Goal: Task Accomplishment & Management: Manage account settings

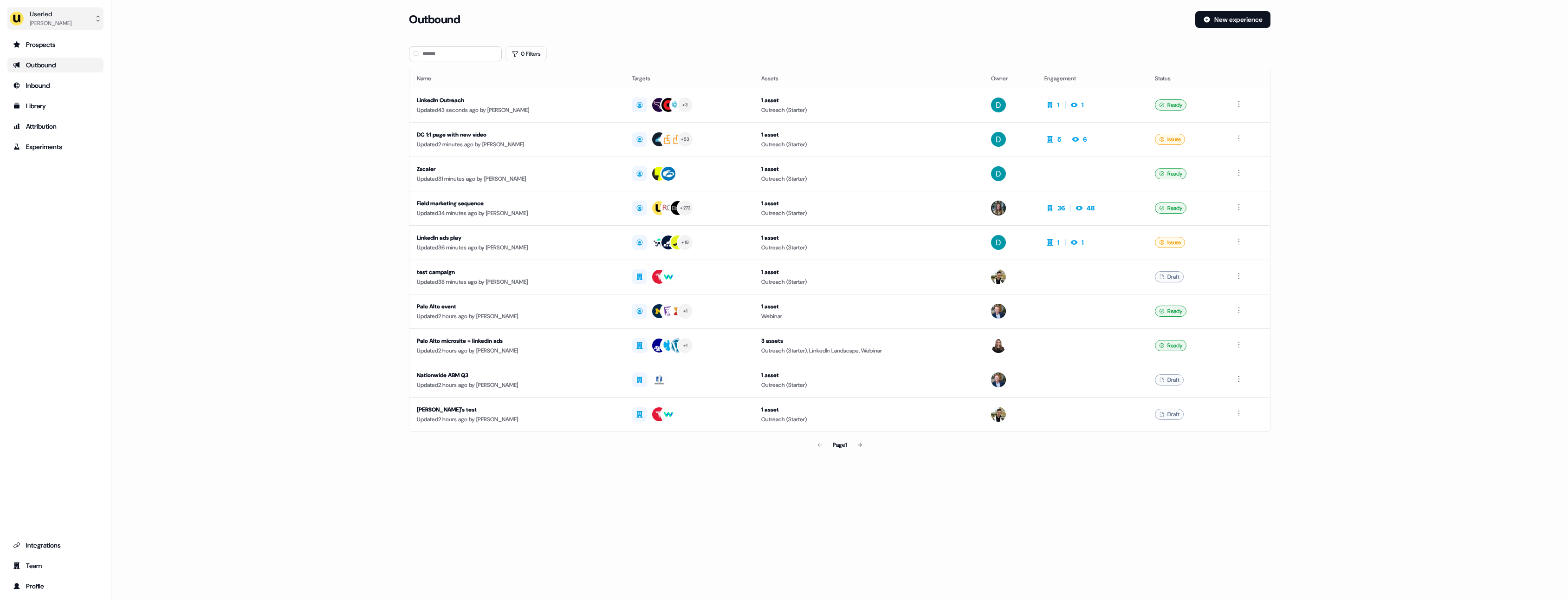
click at [69, 24] on button "Userled [PERSON_NAME]" at bounding box center [55, 18] width 96 height 23
click at [73, 44] on div "Impersonate (Admin)" at bounding box center [55, 43] width 88 height 16
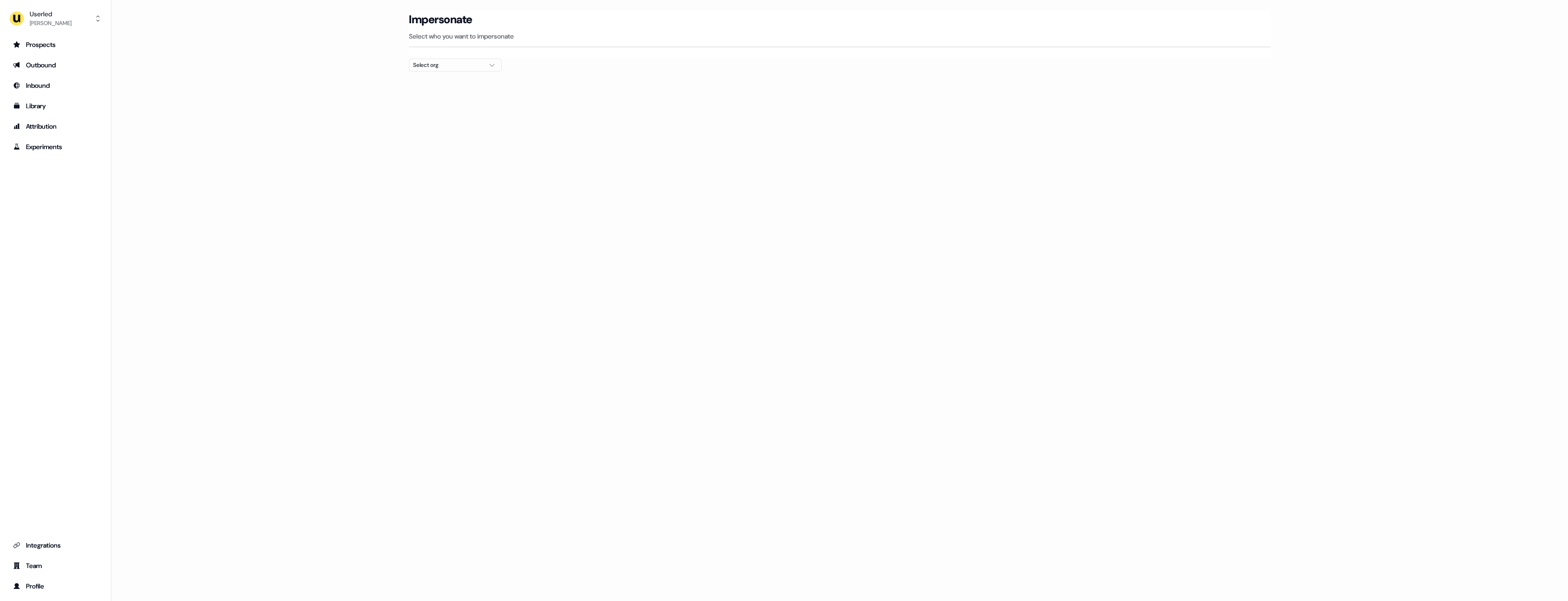
click at [478, 60] on button "Select org" at bounding box center [455, 65] width 93 height 13
type input "*****"
click at [484, 100] on div "Xelix" at bounding box center [455, 98] width 92 height 15
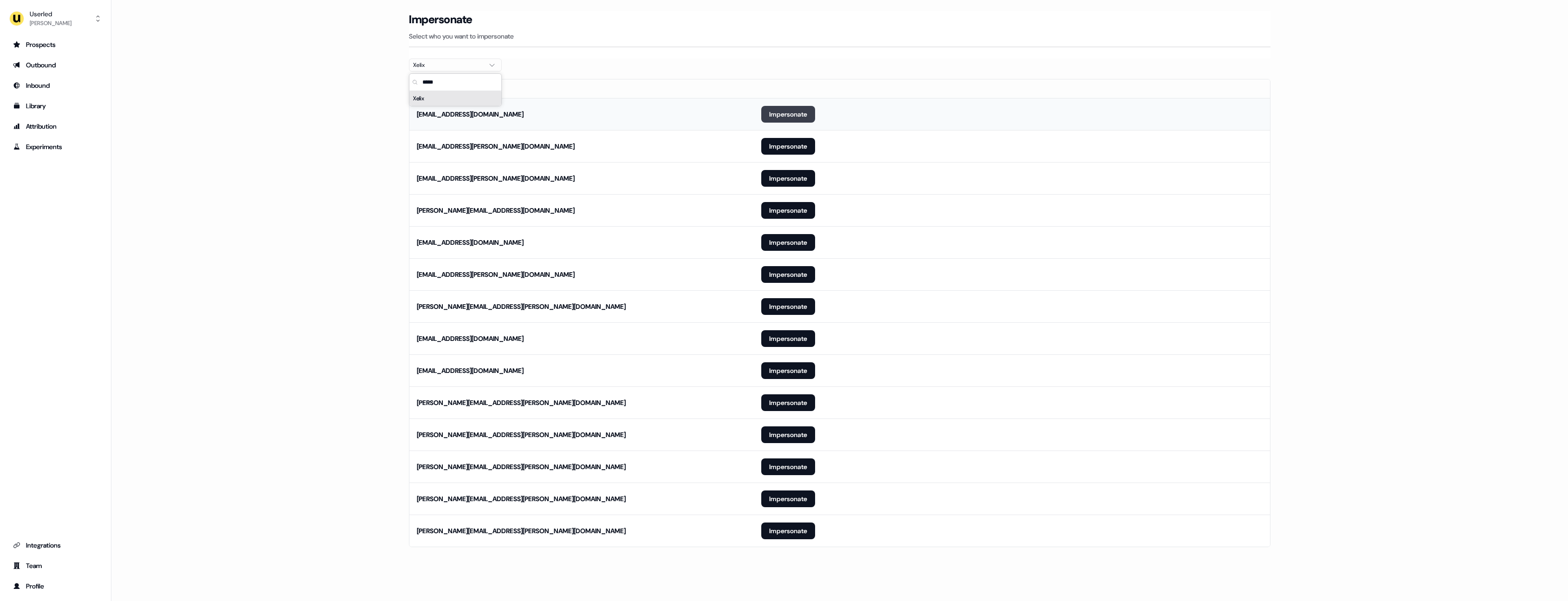
drag, startPoint x: 821, startPoint y: 114, endPoint x: 803, endPoint y: 114, distance: 18.0
click at [821, 114] on td "Impersonate" at bounding box center [1012, 114] width 516 height 32
click at [803, 114] on button "Impersonate" at bounding box center [788, 114] width 54 height 16
